Goal: Find specific page/section: Find specific page/section

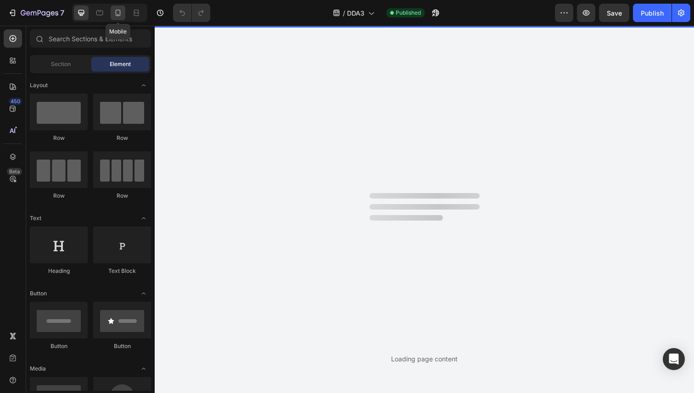
click at [114, 11] on icon at bounding box center [117, 12] width 9 height 9
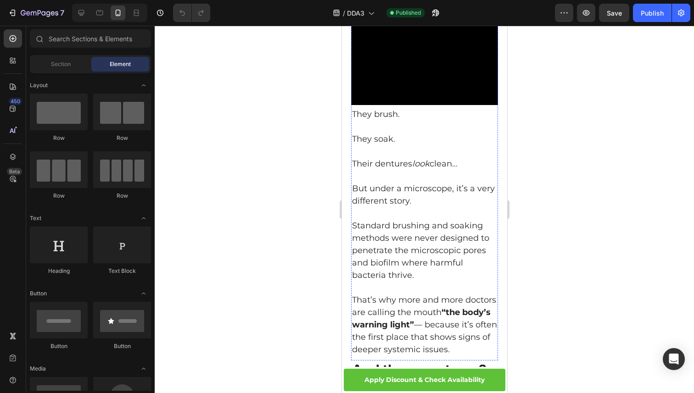
scroll to position [1354, 0]
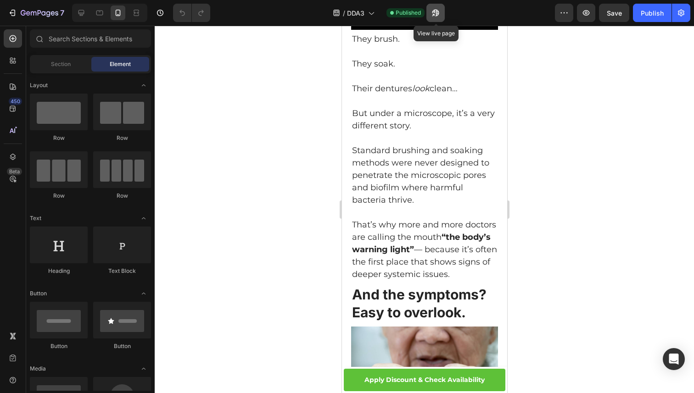
click at [432, 16] on icon "button" at bounding box center [435, 12] width 9 height 9
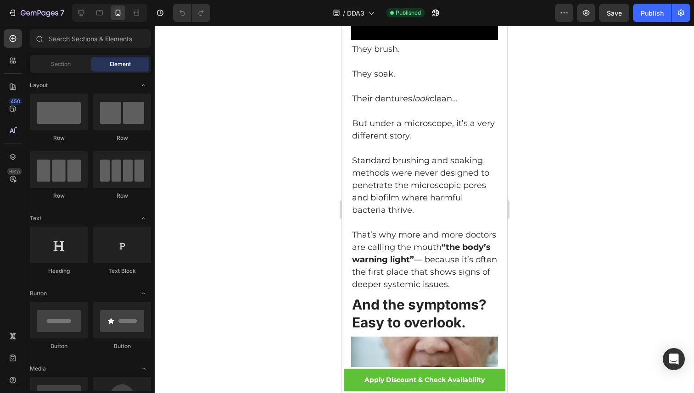
scroll to position [1257, 0]
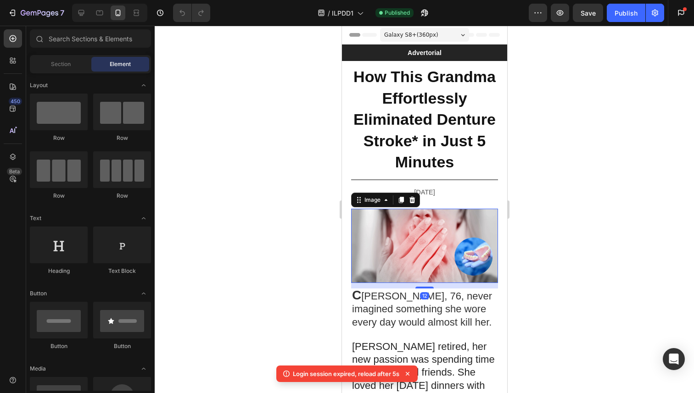
click at [425, 231] on img at bounding box center [424, 246] width 147 height 74
